Goal: Find contact information: Find contact information

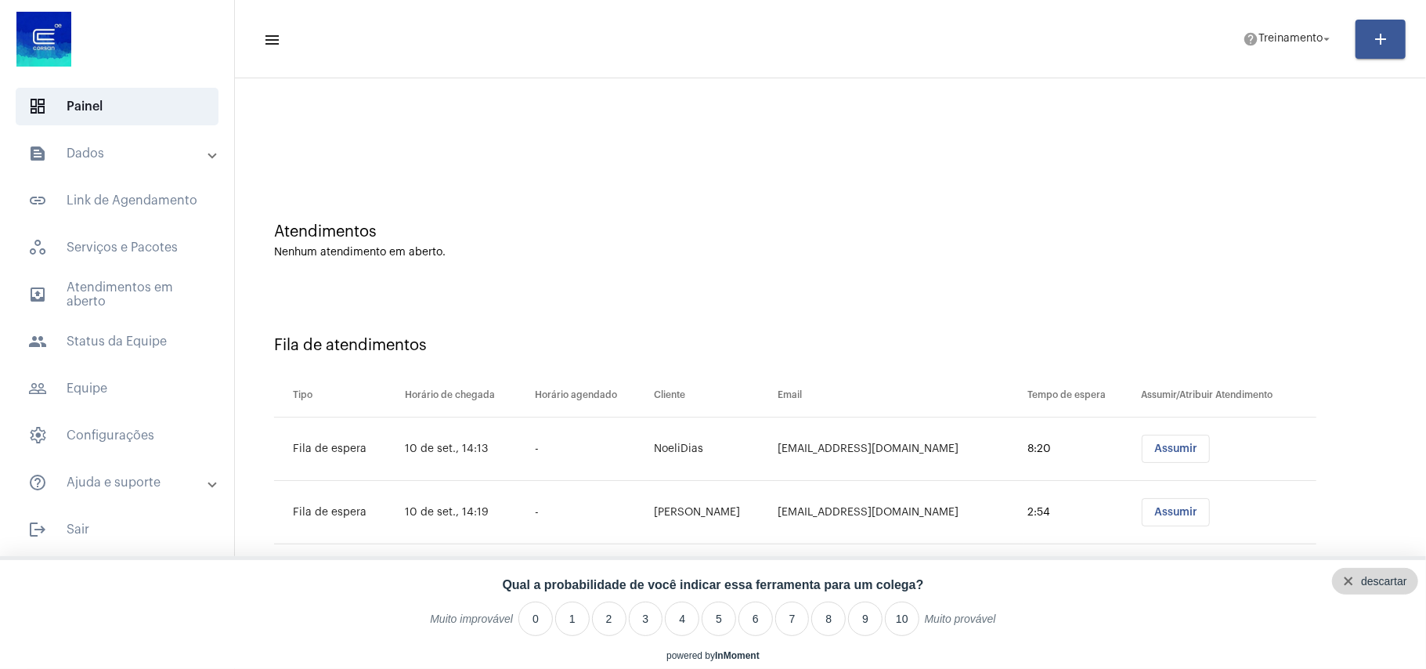
click at [1400, 581] on div "descartar" at bounding box center [1383, 581] width 45 height 13
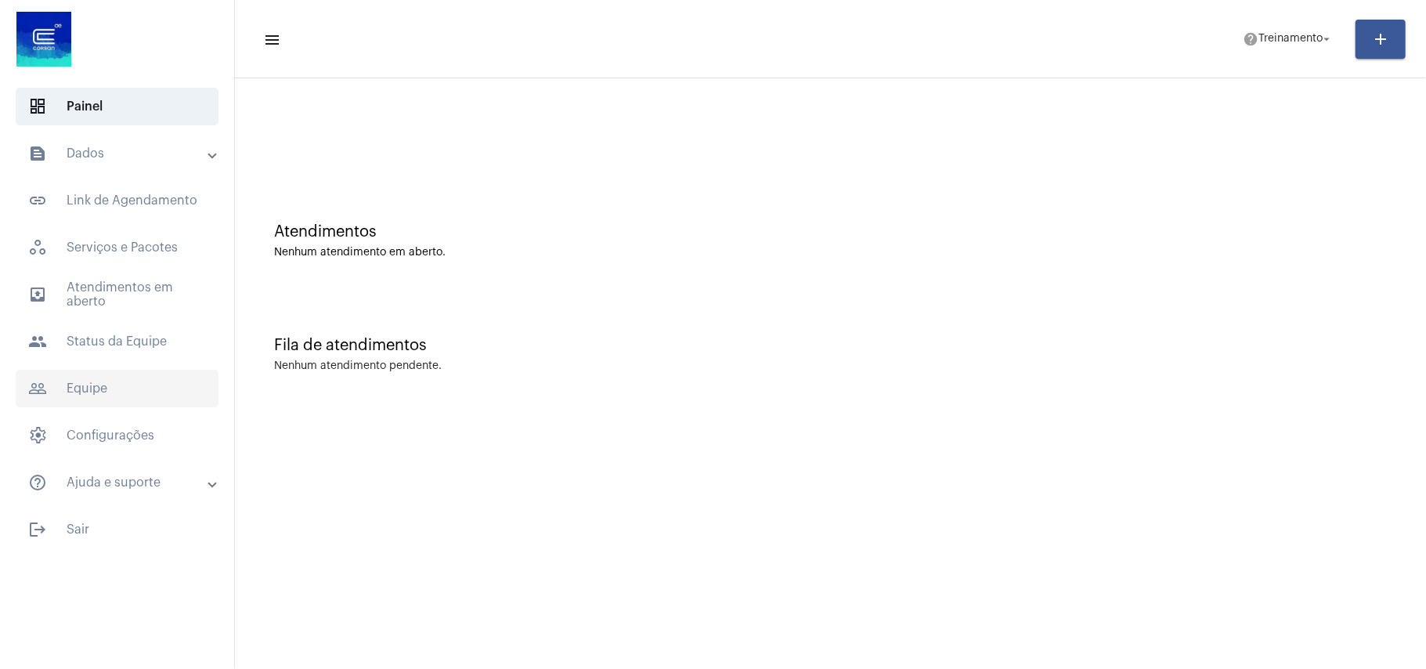
click at [119, 392] on span "people_outline Equipe" at bounding box center [117, 389] width 203 height 38
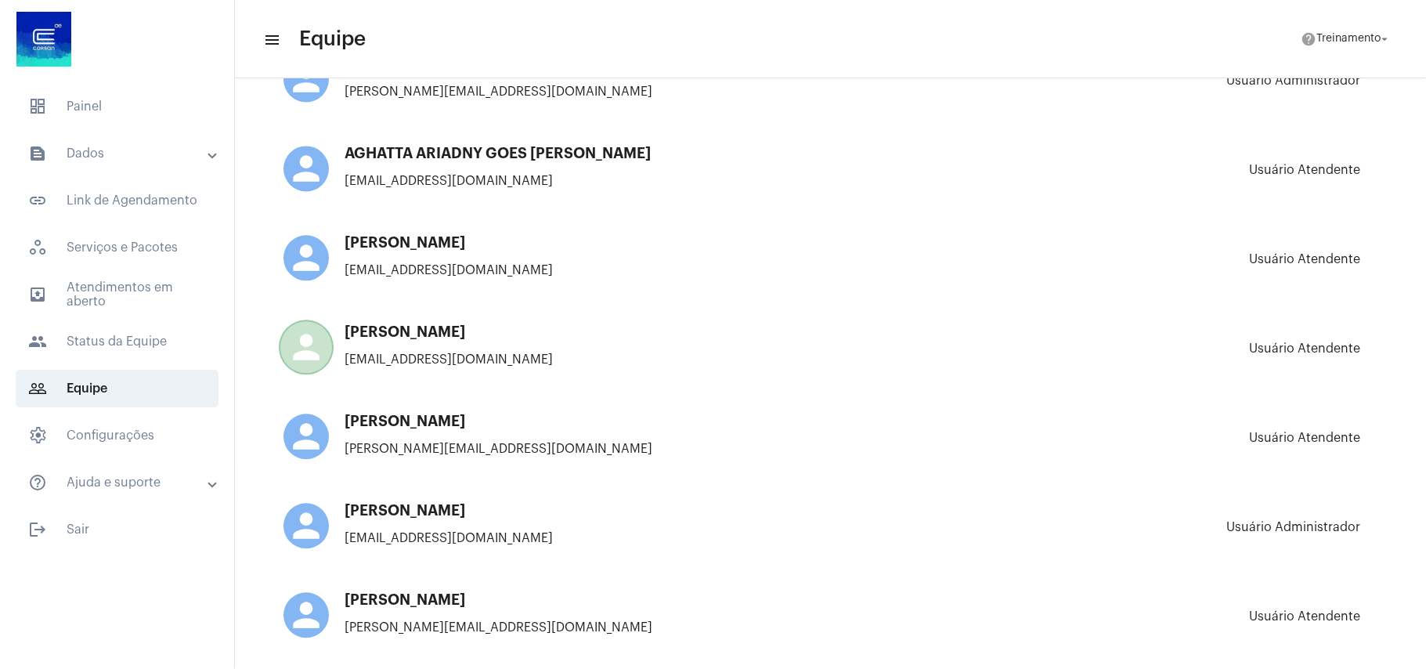
scroll to position [2505, 0]
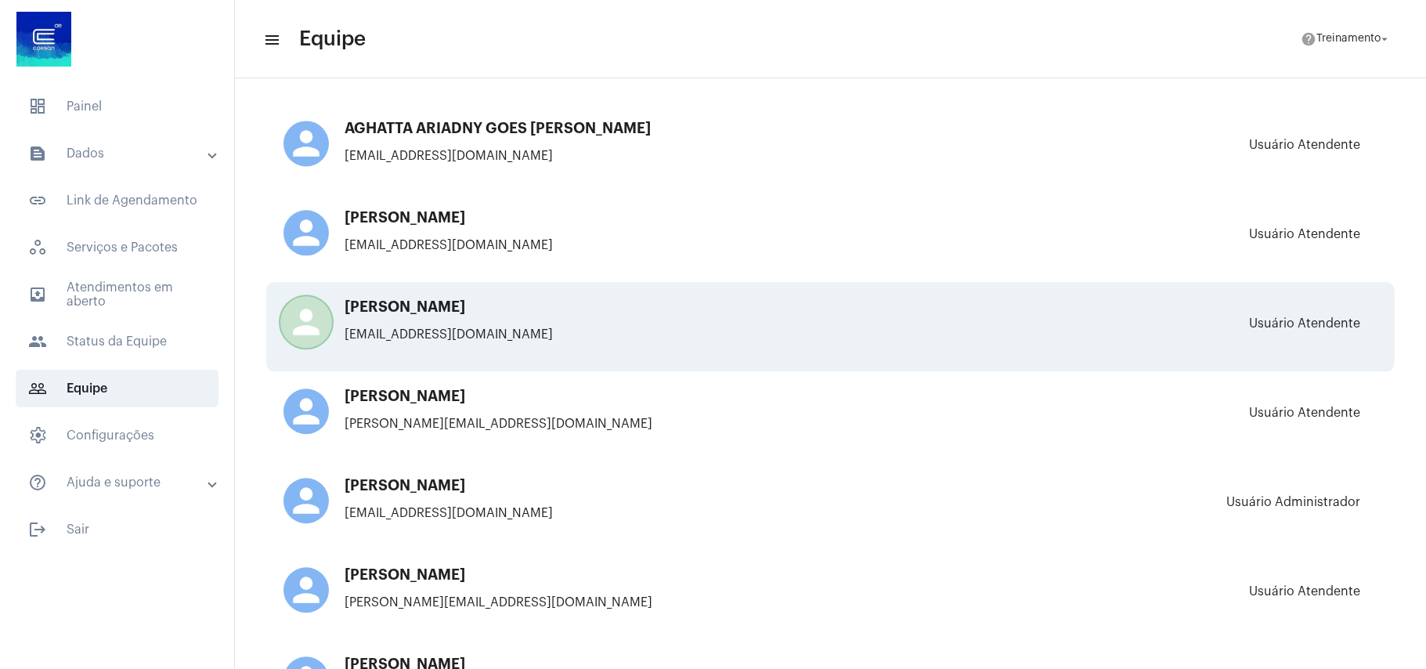
click at [371, 327] on p "vitoria.Glovacki@operacaocorsan.com.br" at bounding box center [557, 334] width 548 height 14
drag, startPoint x: 598, startPoint y: 324, endPoint x: 338, endPoint y: 326, distance: 259.9
click at [338, 326] on div "person VITORIA GLOVACKI DE SOUZA vitoria.Glovacki@operacaocorsan.com.br" at bounding box center [557, 326] width 548 height 55
copy p "vitoria.Glovacki@operacaocorsan.com.br"
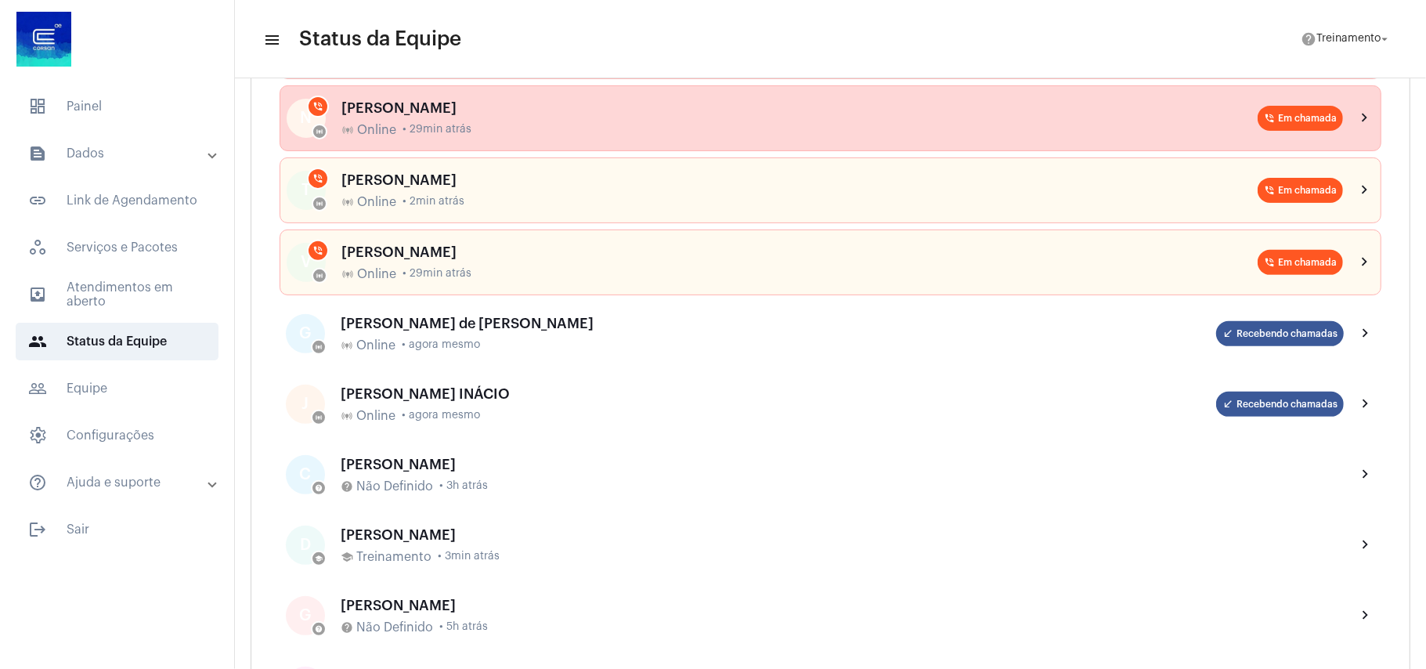
scroll to position [313, 0]
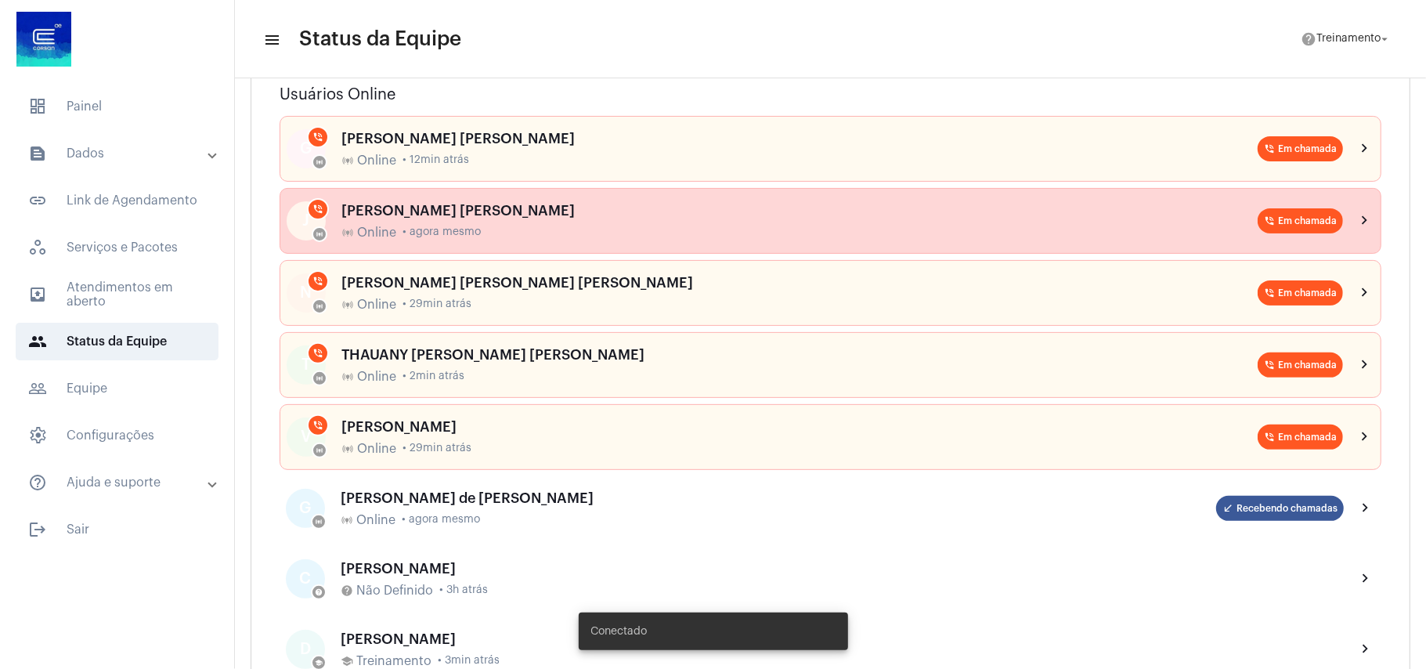
scroll to position [208, 0]
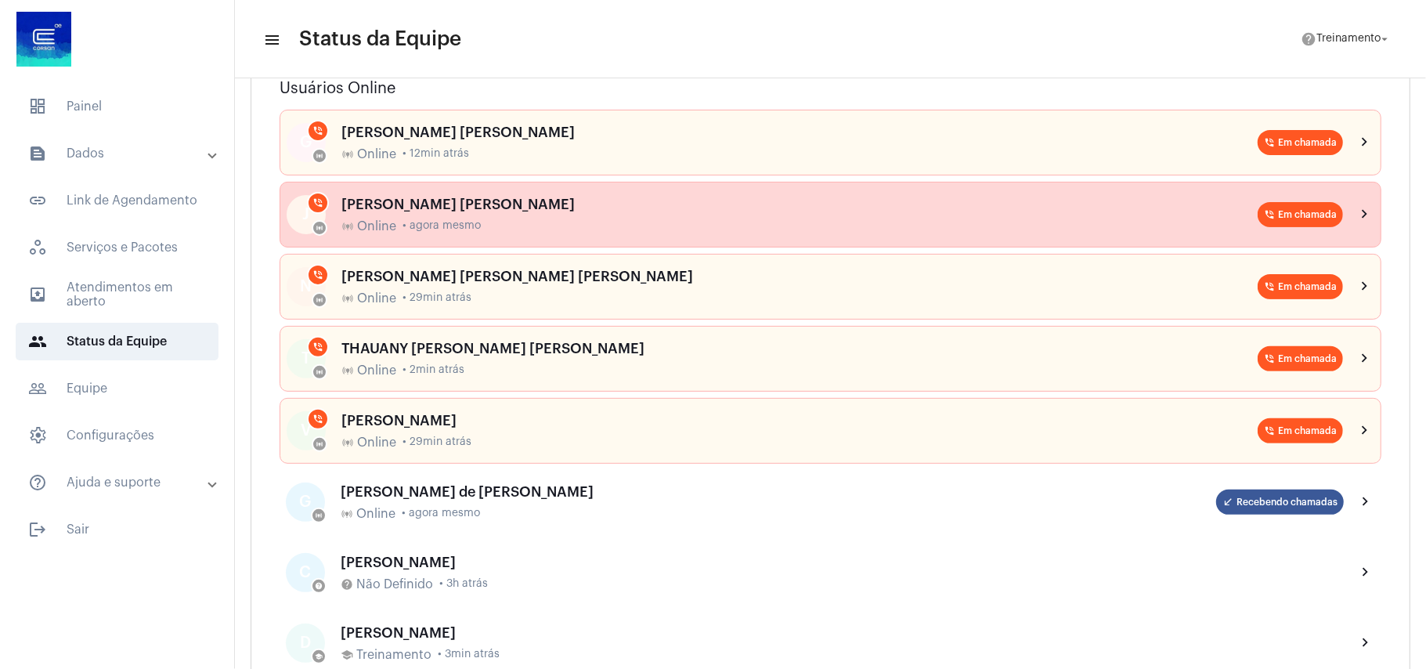
click at [429, 226] on span "• agora mesmo" at bounding box center [441, 226] width 78 height 12
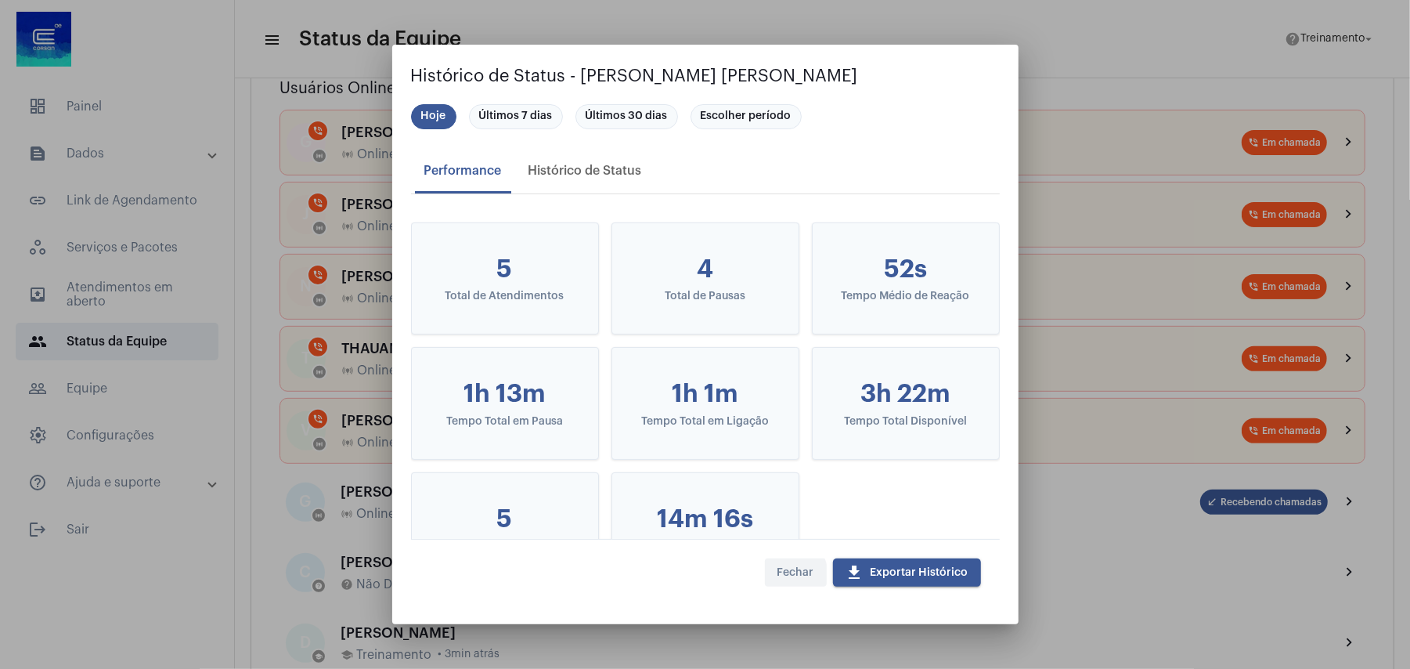
drag, startPoint x: 783, startPoint y: 576, endPoint x: 789, endPoint y: 570, distance: 8.9
click at [781, 576] on span "Fechar" at bounding box center [795, 572] width 37 height 11
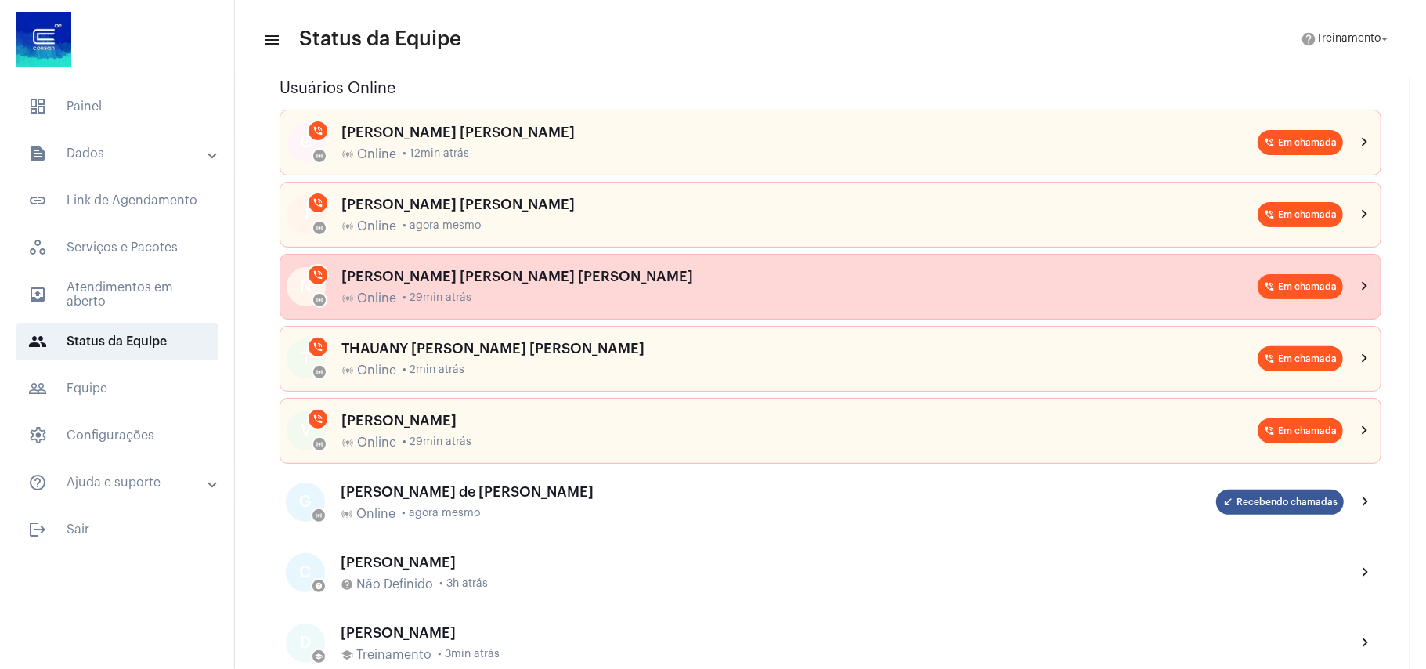
scroll to position [0, 0]
